Goal: Information Seeking & Learning: Learn about a topic

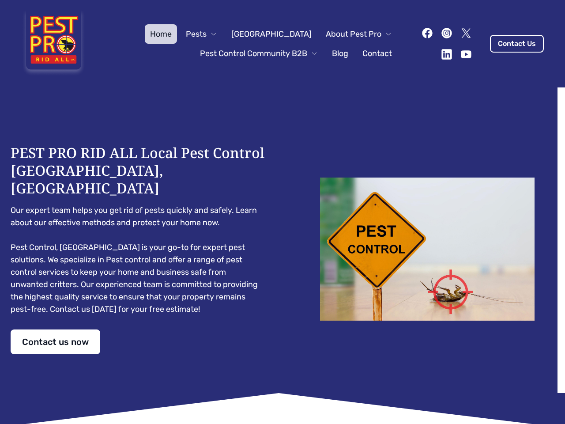
click at [282, 212] on div "PEST PRO RID ALL Local Pest Control [GEOGRAPHIC_DATA], [GEOGRAPHIC_DATA] Our ex…" at bounding box center [283, 249] width 544 height 210
click at [207, 34] on span "Pests" at bounding box center [196, 34] width 21 height 12
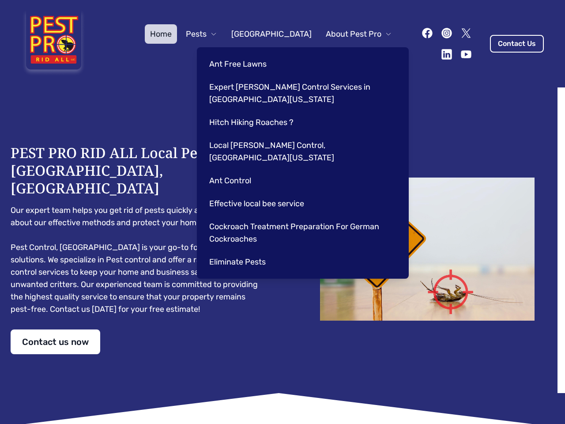
click at [350, 34] on span "About Pest Pro" at bounding box center [354, 34] width 56 height 12
click at [250, 53] on div "Ant Free Lawns Expert [PERSON_NAME] Control Services in [GEOGRAPHIC_DATA] [US_S…" at bounding box center [303, 162] width 212 height 231
